Goal: Task Accomplishment & Management: Manage account settings

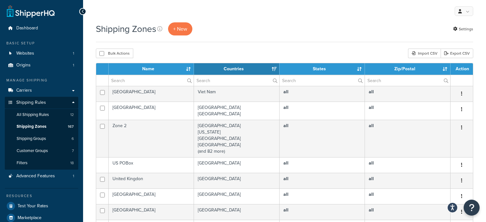
select select "15"
click at [139, 80] on input "text" at bounding box center [151, 80] width 85 height 11
type input "aust post"
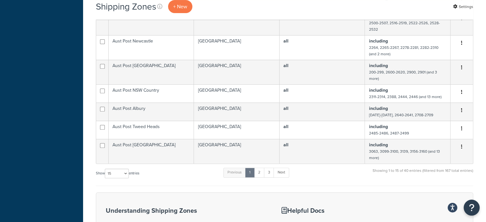
scroll to position [366, 0]
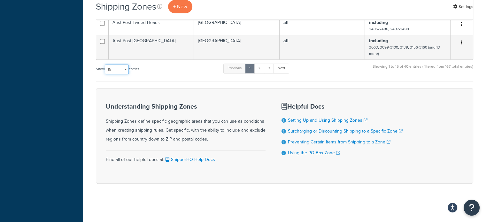
click at [119, 71] on select "10 15 25 50 100" at bounding box center [117, 70] width 24 height 10
select select "100"
click at [105, 74] on select "10 15 25 50 100" at bounding box center [117, 70] width 24 height 10
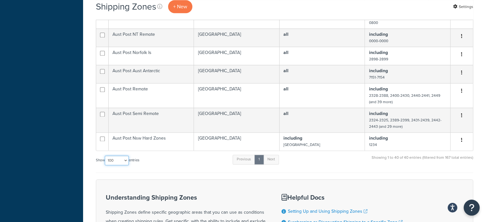
scroll to position [813, 0]
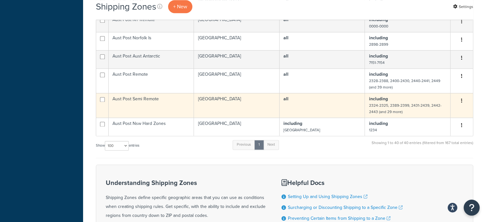
click at [169, 108] on td "Aust Post Semi Remote" at bounding box center [151, 105] width 85 height 25
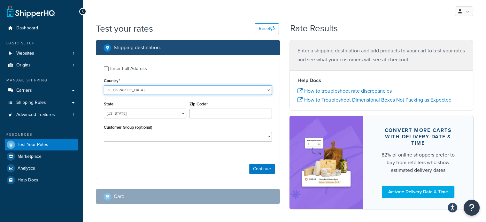
click at [137, 87] on select "United States United Kingdom Afghanistan Åland Islands Albania Algeria American…" at bounding box center [188, 90] width 168 height 10
select select "AU"
click at [104, 85] on select "United States United Kingdom Afghanistan Åland Islands Albania Algeria American…" at bounding box center [188, 90] width 168 height 10
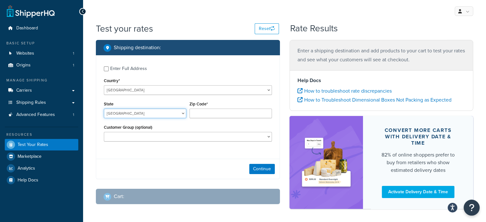
click at [142, 113] on select "Australian Capital Territory New South Wales Northern Territory Queensland Sout…" at bounding box center [145, 114] width 82 height 10
click at [104, 109] on select "Australian Capital Territory New South Wales Northern Territory Queensland Sout…" at bounding box center [145, 114] width 82 height 10
select select "ACT"
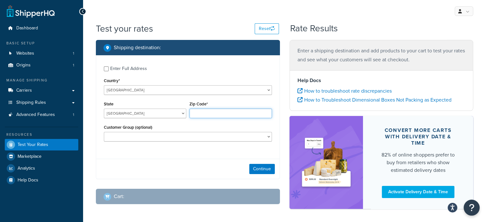
click at [198, 113] on input "Zip Code*" at bounding box center [230, 114] width 82 height 10
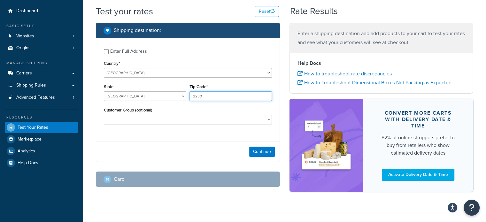
scroll to position [25, 0]
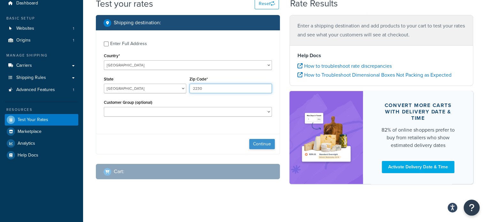
type input "2230"
click at [254, 144] on button "Continue" at bounding box center [262, 144] width 26 height 10
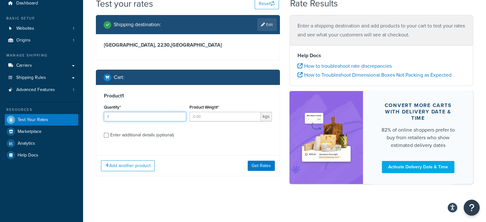
click at [181, 114] on input "1" at bounding box center [145, 117] width 82 height 10
click at [180, 114] on input "2" at bounding box center [145, 117] width 82 height 10
type input "1"
click at [180, 118] on input "1" at bounding box center [145, 117] width 82 height 10
click at [192, 115] on input "Product Weight*" at bounding box center [224, 117] width 71 height 10
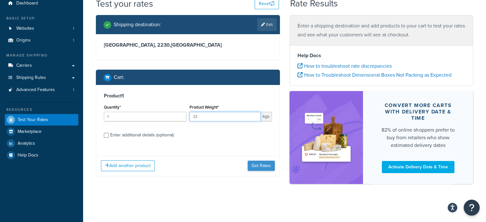
type input "22"
click at [264, 162] on button "Get Rates" at bounding box center [261, 166] width 27 height 10
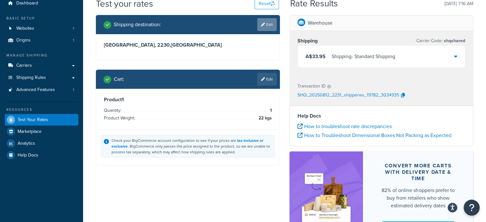
click at [272, 27] on link "Edit" at bounding box center [266, 24] width 19 height 13
select select "AU"
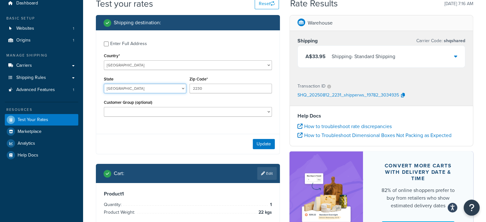
click at [180, 92] on select "Australian Capital Territory New South Wales Northern Territory Queensland Sout…" at bounding box center [145, 89] width 82 height 10
select select "NSW"
click at [104, 84] on select "Australian Capital Territory New South Wales Northern Territory Queensland Sout…" at bounding box center [145, 89] width 82 height 10
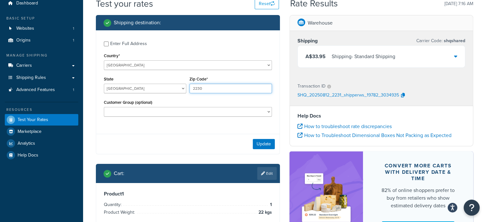
drag, startPoint x: 203, startPoint y: 87, endPoint x: 184, endPoint y: 83, distance: 19.4
click at [184, 83] on div "State Australian Capital Territory New South Wales Northern Territory Queenslan…" at bounding box center [187, 86] width 171 height 23
type input "2572"
click at [266, 143] on button "Update" at bounding box center [264, 144] width 22 height 10
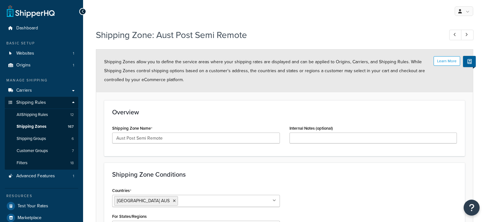
select select "including"
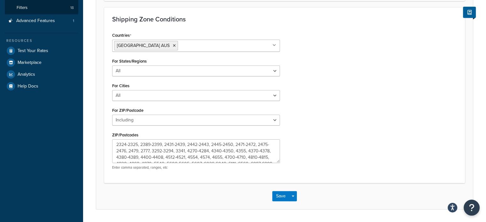
scroll to position [160, 0]
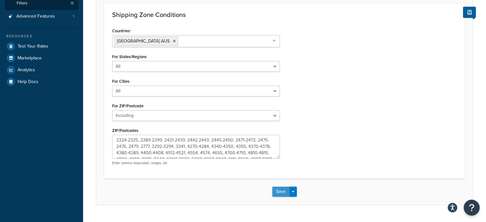
click at [280, 192] on button "Save" at bounding box center [280, 192] width 17 height 10
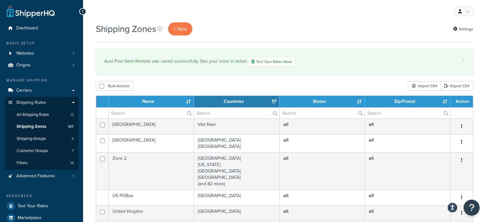
select select "15"
click at [125, 108] on input "text" at bounding box center [151, 113] width 85 height 11
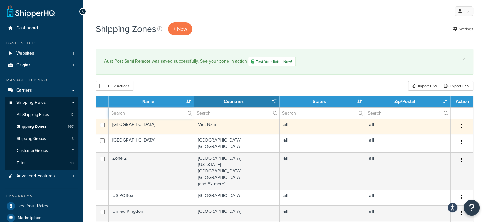
type input "aust post"
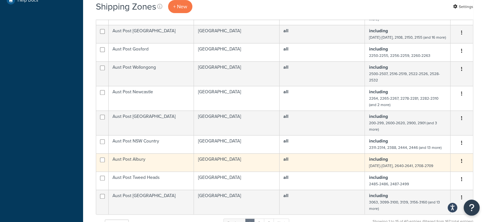
scroll to position [256, 0]
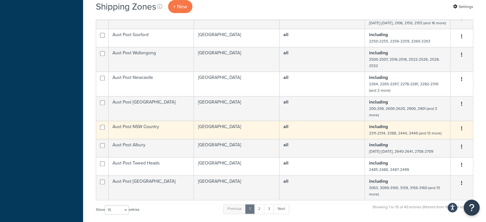
click at [160, 129] on td "Aust Post NSW Country" at bounding box center [151, 130] width 85 height 18
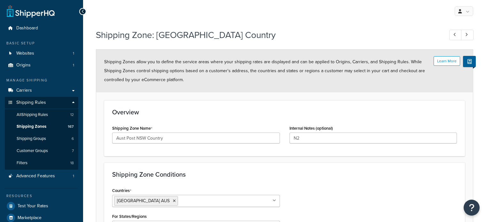
select select "including"
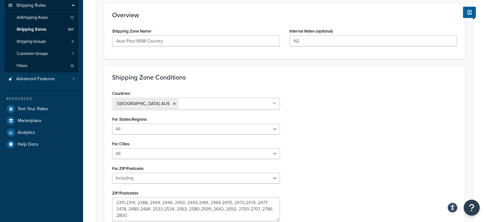
scroll to position [174, 0]
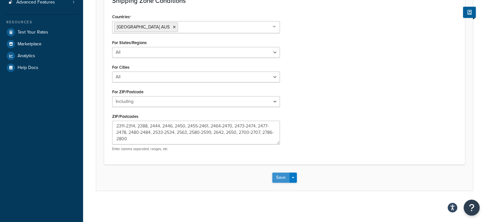
click at [276, 176] on button "Save" at bounding box center [280, 178] width 17 height 10
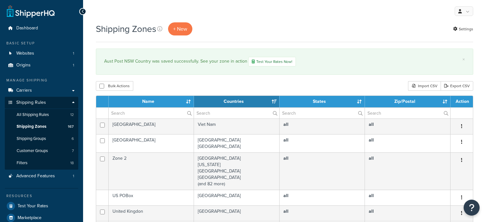
select select "15"
click at [140, 110] on input "text" at bounding box center [151, 113] width 85 height 11
type input "aust post"
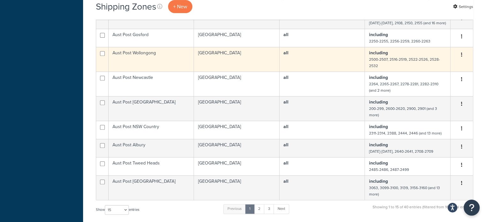
scroll to position [288, 0]
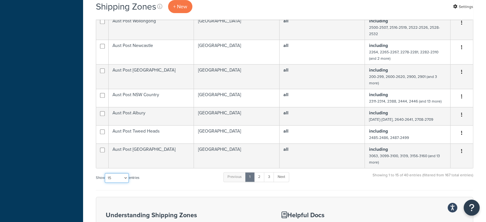
click at [116, 179] on select "10 15 25 50 100" at bounding box center [117, 178] width 24 height 10
select select "100"
click at [105, 183] on select "10 15 25 50 100" at bounding box center [117, 178] width 24 height 10
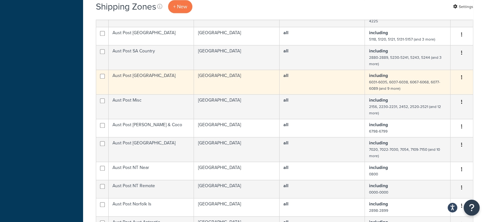
scroll to position [799, 0]
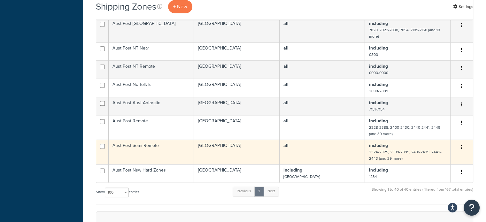
click at [147, 154] on td "Aust Post Semi Remote" at bounding box center [151, 152] width 85 height 25
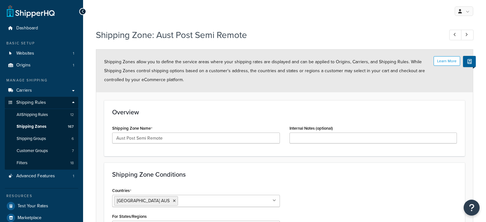
select select "including"
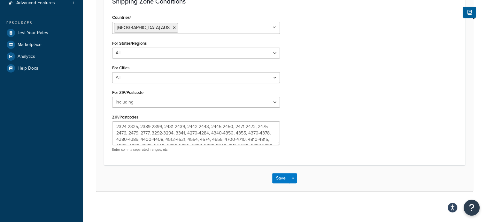
scroll to position [174, 0]
click at [282, 178] on button "Save" at bounding box center [280, 178] width 17 height 10
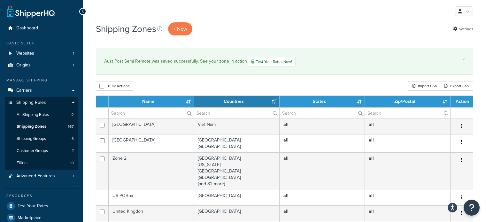
select select "15"
click at [118, 109] on input "text" at bounding box center [151, 113] width 85 height 11
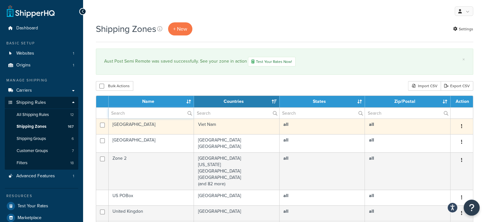
type input "aust post"
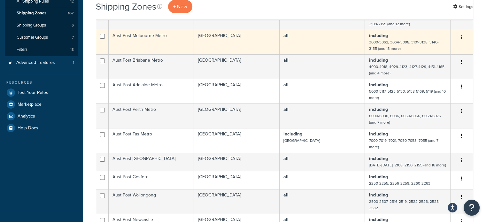
scroll to position [128, 0]
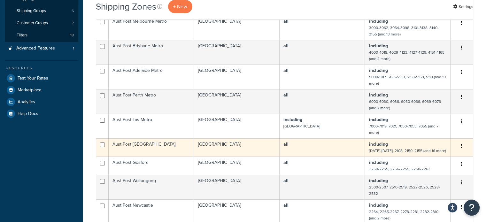
click at [184, 143] on td "Aust Post [GEOGRAPHIC_DATA]" at bounding box center [151, 147] width 85 height 18
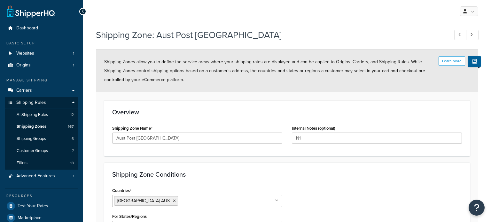
select select "including"
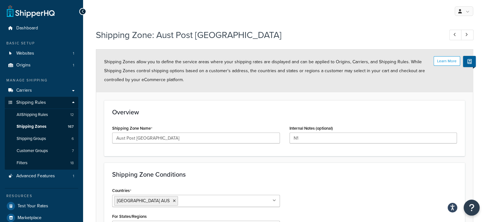
scroll to position [160, 0]
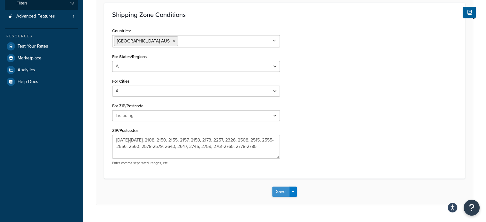
click at [282, 189] on button "Save" at bounding box center [280, 192] width 17 height 10
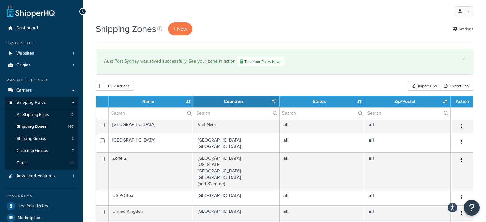
select select "15"
click at [130, 112] on input "text" at bounding box center [151, 113] width 85 height 11
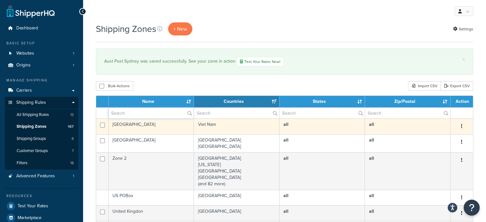
type input "aust post"
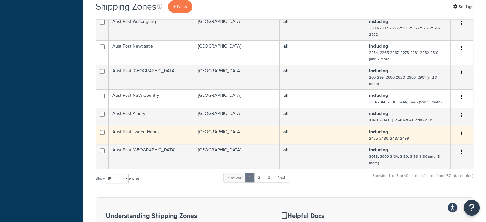
scroll to position [288, 0]
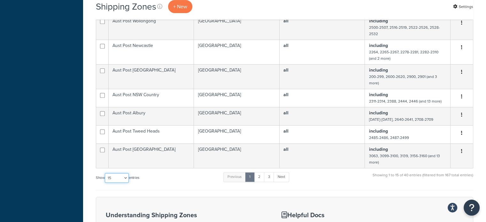
click at [125, 182] on select "10 15 25 50 100" at bounding box center [117, 178] width 24 height 10
select select "100"
click at [105, 183] on select "10 15 25 50 100" at bounding box center [117, 178] width 24 height 10
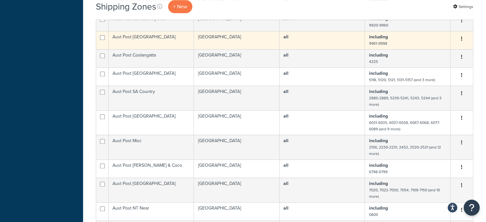
scroll to position [639, 0]
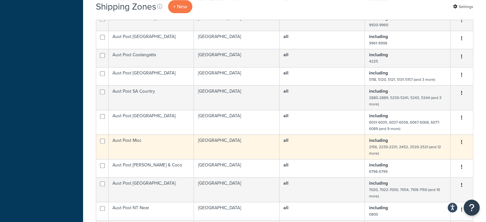
click at [157, 152] on td "Aust Post Misc" at bounding box center [151, 147] width 85 height 25
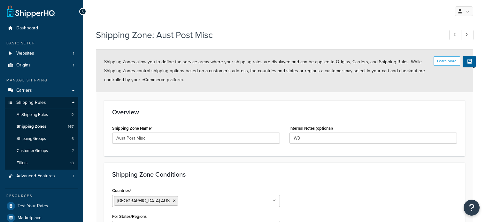
select select "including"
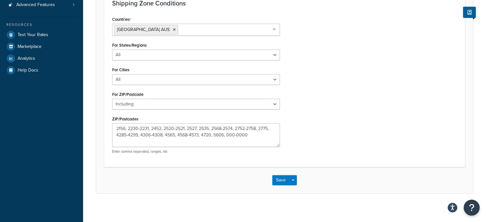
scroll to position [174, 0]
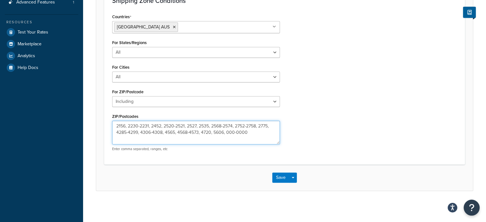
drag, startPoint x: 126, startPoint y: 125, endPoint x: 150, endPoint y: 122, distance: 23.8
click at [150, 122] on textarea "2156, 2230-2231, 2452, 2520-2521, 2527, 2535, 2568-2574, 2752-2758, 2775, 4285-…" at bounding box center [196, 133] width 168 height 24
type textarea "2156, 2452, 2520-2521, 2527, 2535, 2568-2574, 2752-2758, 2775, 4285-4299, 4306-…"
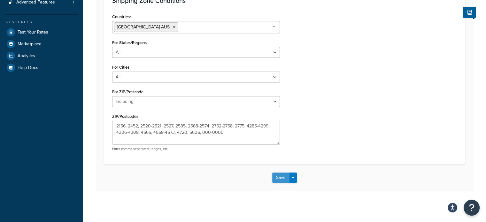
click at [280, 173] on button "Save" at bounding box center [280, 178] width 17 height 10
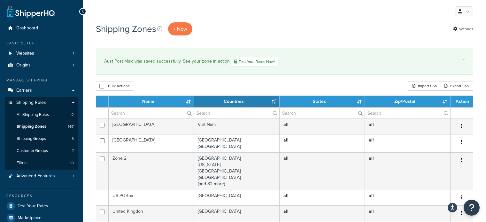
select select "15"
click at [144, 113] on input "text" at bounding box center [151, 113] width 85 height 11
type input "aust post"
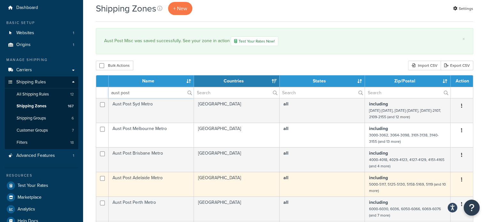
scroll to position [32, 0]
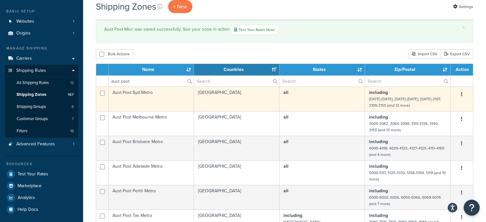
click at [150, 98] on td "Aust Post Syd Metro" at bounding box center [151, 99] width 85 height 25
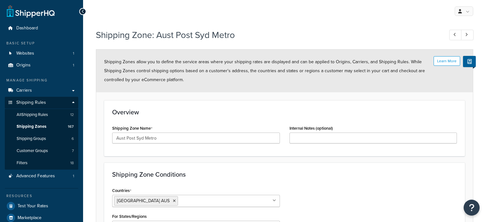
select select "including"
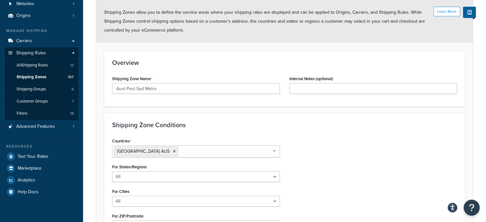
scroll to position [128, 0]
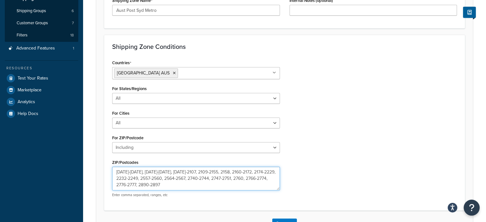
click at [265, 171] on textarea "1000-1935, 2000-2082, 2085-2107, 2109-2155, 2158, 2160-2172, 2174-2229, 2232-22…" at bounding box center [196, 179] width 168 height 24
paste textarea "0-2231, 223"
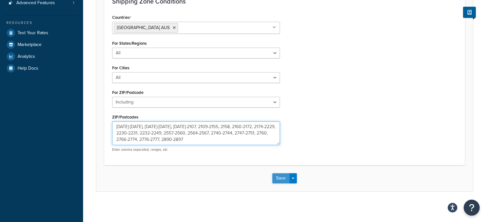
scroll to position [174, 0]
type textarea "1000-1935, 2000-2082, 2085-2107, 2109-2155, 2158, 2160-2172, 2174-2229, 2230-22…"
click at [282, 177] on button "Save" at bounding box center [280, 178] width 17 height 10
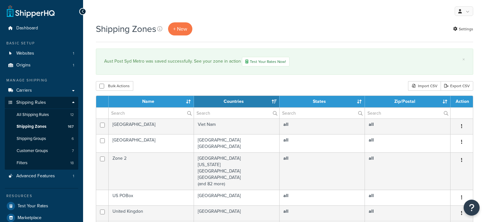
select select "15"
click at [155, 112] on input "text" at bounding box center [151, 113] width 85 height 11
type input "aust post"
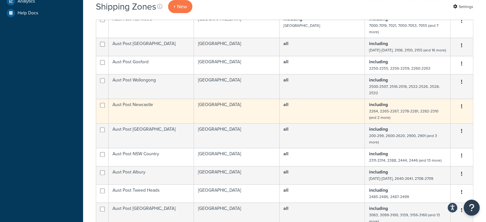
scroll to position [128, 0]
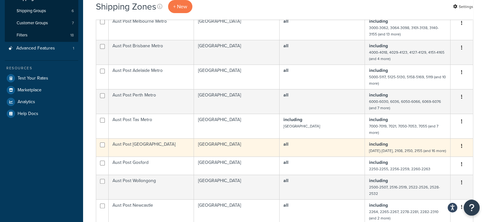
click at [173, 144] on td "Aust Post [GEOGRAPHIC_DATA]" at bounding box center [151, 147] width 85 height 18
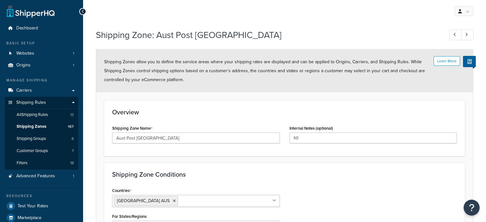
select select "including"
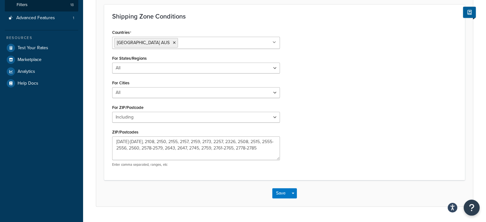
scroll to position [160, 0]
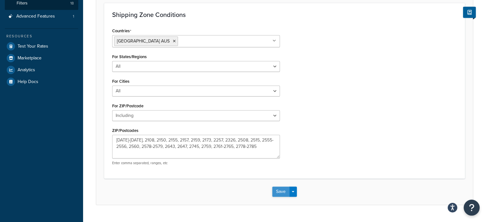
click at [281, 192] on button "Save" at bounding box center [280, 192] width 17 height 10
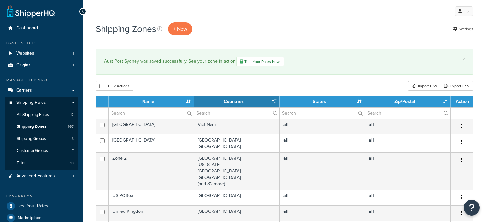
select select "15"
drag, startPoint x: 142, startPoint y: 112, endPoint x: 144, endPoint y: 117, distance: 6.0
click at [142, 112] on input "text" at bounding box center [151, 113] width 85 height 11
type input "aust post"
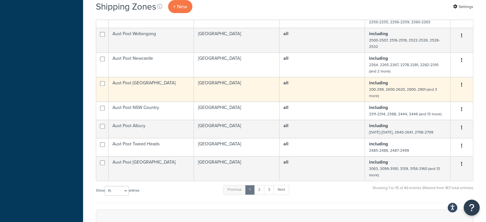
scroll to position [288, 0]
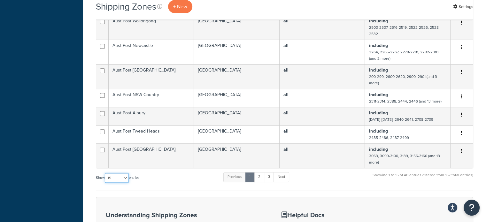
click at [111, 181] on select "10 15 25 50 100" at bounding box center [117, 178] width 24 height 10
select select "100"
click at [105, 183] on select "10 15 25 50 100" at bounding box center [117, 178] width 24 height 10
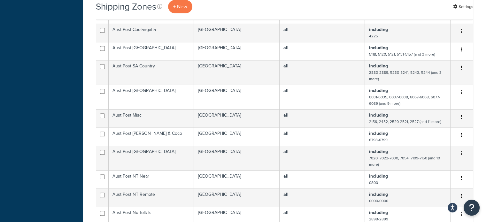
scroll to position [671, 0]
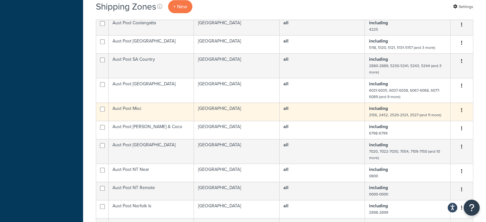
click at [154, 111] on td "Aust Post Misc" at bounding box center [151, 112] width 85 height 18
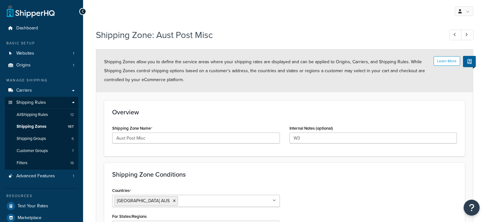
select select "including"
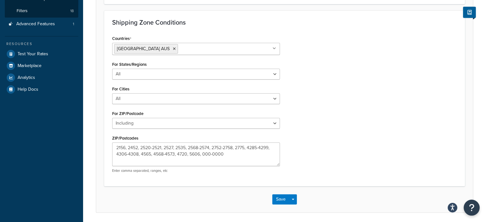
scroll to position [160, 0]
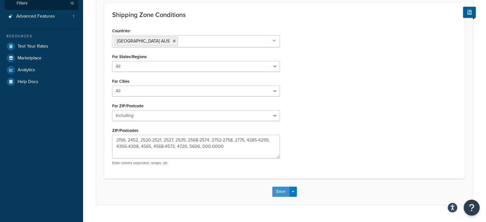
drag, startPoint x: 282, startPoint y: 191, endPoint x: 182, endPoint y: 13, distance: 204.7
click at [282, 191] on button "Save" at bounding box center [280, 192] width 17 height 10
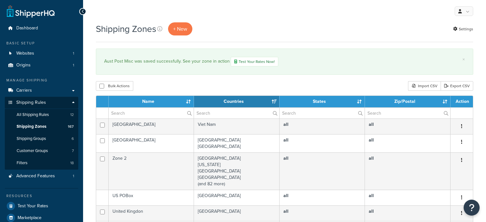
select select "15"
click at [137, 112] on input "text" at bounding box center [151, 113] width 85 height 11
type input "aust post"
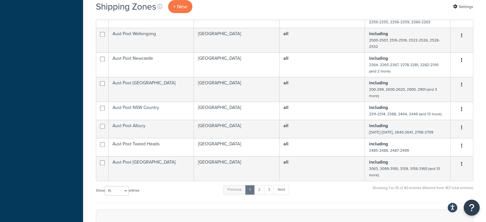
scroll to position [398, 0]
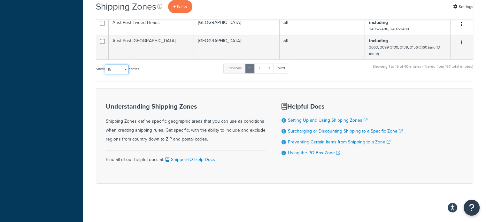
click at [111, 71] on select "10 15 25 50 100" at bounding box center [117, 70] width 24 height 10
select select "100"
click at [105, 74] on select "10 15 25 50 100" at bounding box center [117, 70] width 24 height 10
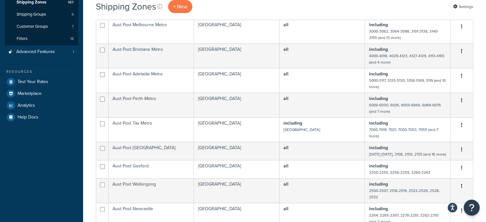
scroll to position [110, 0]
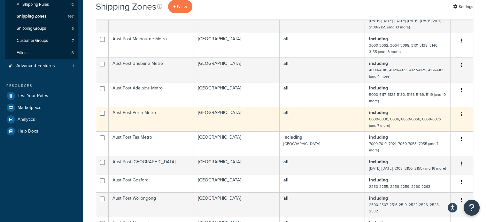
click at [178, 119] on td "Aust Post Perth Metro" at bounding box center [151, 119] width 85 height 25
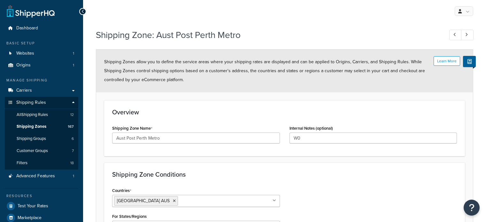
select select "including"
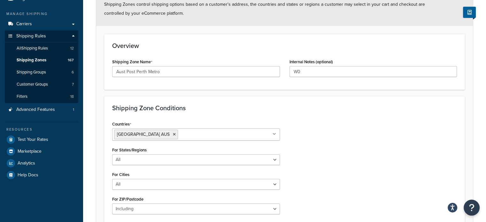
scroll to position [142, 0]
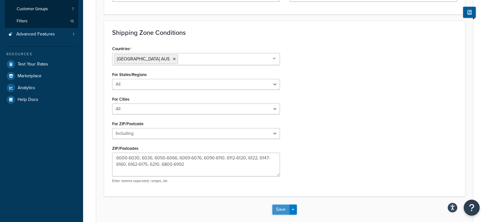
click at [284, 208] on button "Save" at bounding box center [280, 209] width 17 height 10
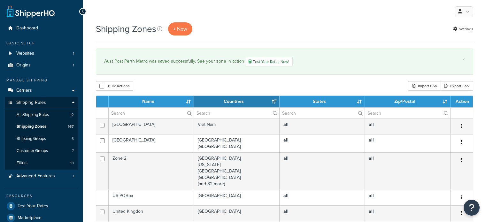
select select "15"
click at [133, 110] on input "text" at bounding box center [151, 113] width 85 height 11
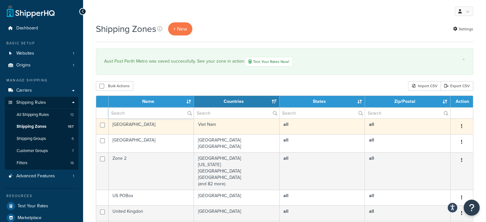
type input "aust post"
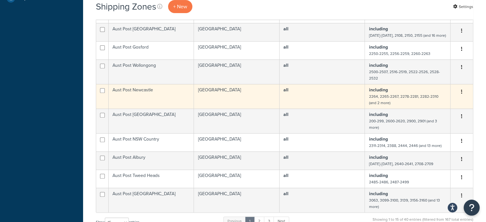
scroll to position [320, 0]
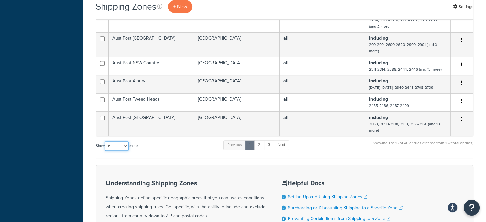
click at [121, 149] on select "10 15 25 50 100" at bounding box center [117, 146] width 24 height 10
select select "100"
click at [105, 151] on select "10 15 25 50 100" at bounding box center [117, 146] width 24 height 10
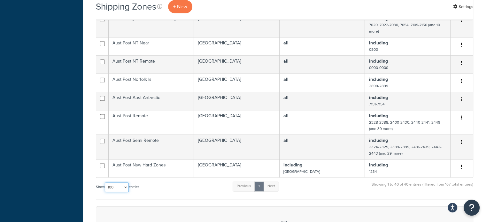
scroll to position [799, 0]
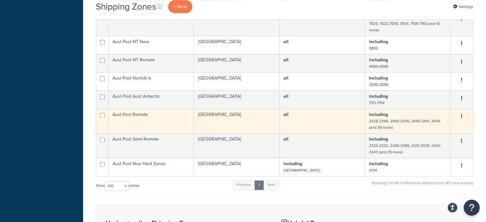
click at [139, 123] on td "Aust Post Remote" at bounding box center [151, 121] width 85 height 25
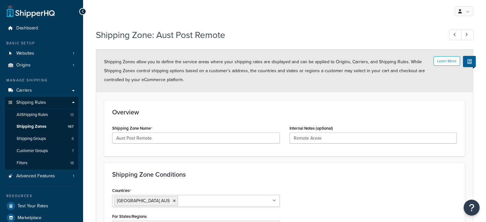
select select "including"
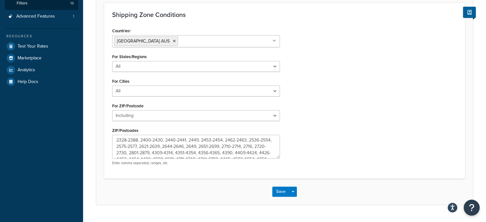
scroll to position [26, 0]
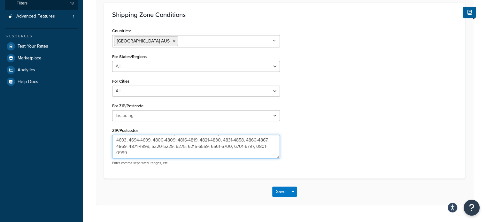
click at [125, 139] on textarea "2328-2388, 2400-2430, 2440-2441, 2449, 2453-2454, 2462-2463, 2536-2554, 2575-25…" at bounding box center [196, 147] width 168 height 24
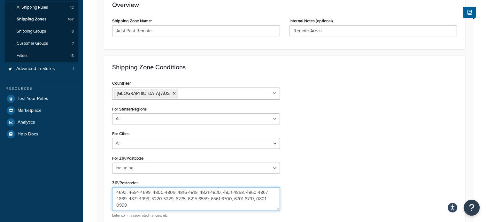
scroll to position [160, 0]
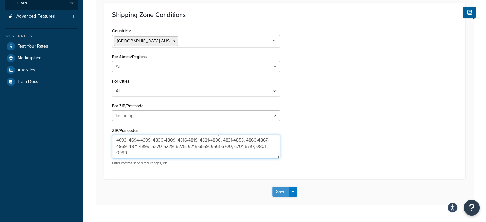
type textarea "2328-2388, 2400-2430, 2440-2441, 2449, 2453-2454, 2462-2463, 2536-2554, 2575-25…"
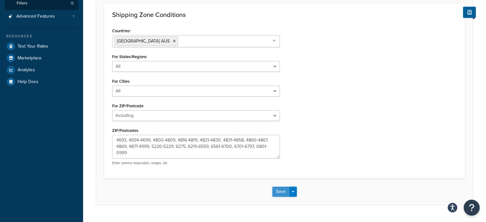
click at [278, 191] on button "Save" at bounding box center [280, 192] width 17 height 10
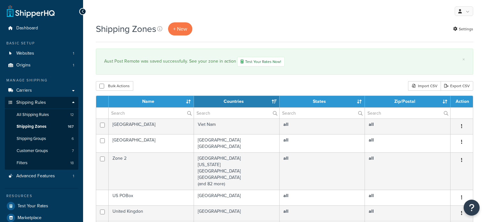
select select "15"
drag, startPoint x: 164, startPoint y: 112, endPoint x: 162, endPoint y: 116, distance: 3.9
click at [164, 112] on input "text" at bounding box center [151, 113] width 85 height 11
type input "aust post"
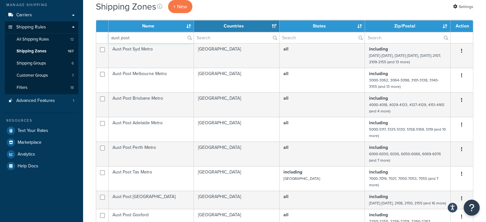
scroll to position [288, 0]
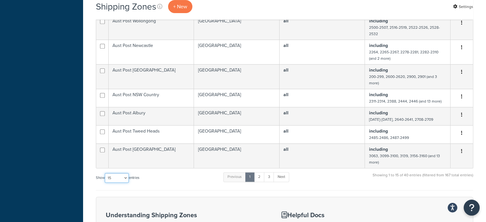
click at [118, 181] on select "10 15 25 50 100" at bounding box center [117, 178] width 24 height 10
select select "100"
click at [105, 183] on select "10 15 25 50 100" at bounding box center [117, 178] width 24 height 10
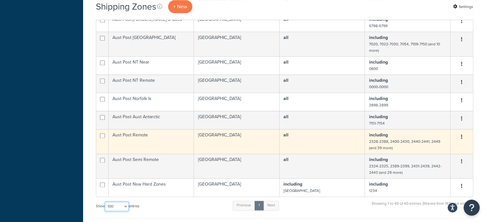
scroll to position [799, 0]
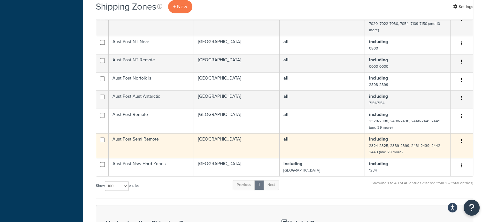
click at [155, 150] on td "Aust Post Semi Remote" at bounding box center [151, 145] width 85 height 25
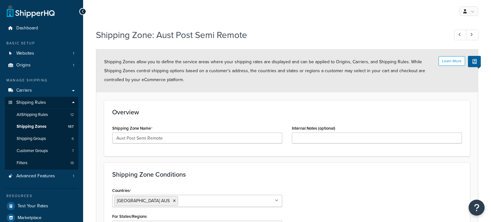
select select "including"
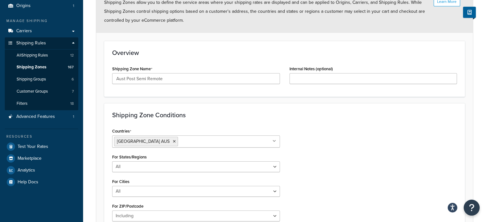
scroll to position [174, 0]
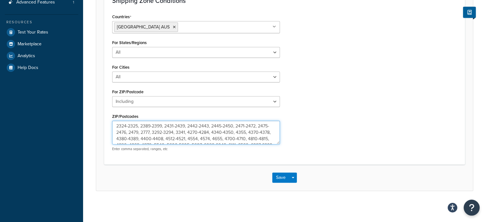
click at [221, 138] on textarea "2324-2325, 2389-2399, 2431-2439, 2442-2443, 2445-2450, 2471-2472, 2475-2476, 24…" at bounding box center [196, 133] width 168 height 24
click at [221, 139] on textarea "2324-2325, 2389-2399, 2431-2439, 2442-2443, 2445-2450, 2471-2472, 2475-2476, 24…" at bounding box center [196, 133] width 168 height 24
type textarea "2324-2325, 2389-2399, 2431-2439, 2442-2443, 2445-2450, 2471-2472, 2475-2476, 24…"
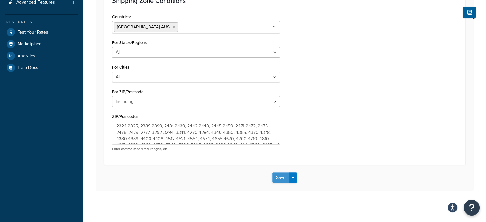
click at [281, 174] on button "Save" at bounding box center [280, 178] width 17 height 10
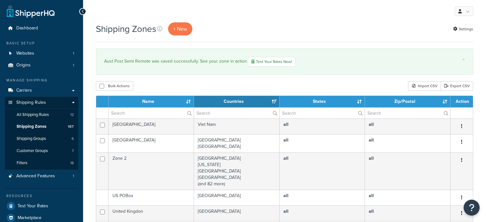
select select "15"
